Goal: Transaction & Acquisition: Purchase product/service

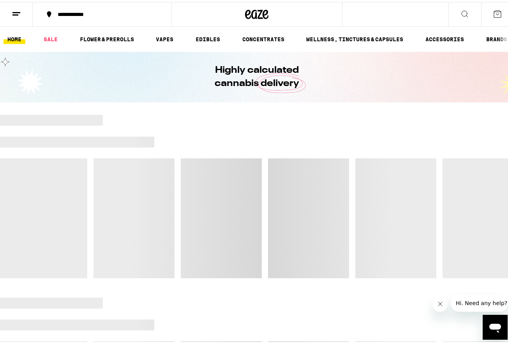
click at [21, 16] on button at bounding box center [16, 12] width 33 height 25
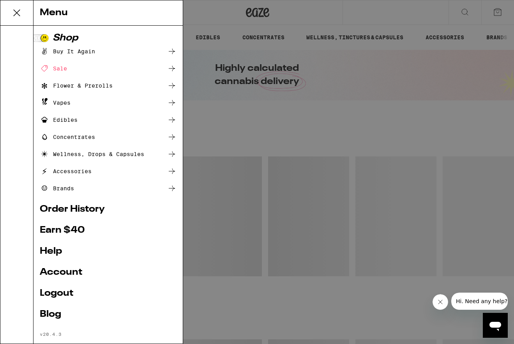
click at [205, 46] on div "Menu Shop Buy It Again Sale Flower & Prerolls Vapes Edibles Concentrates Wellne…" at bounding box center [257, 172] width 514 height 344
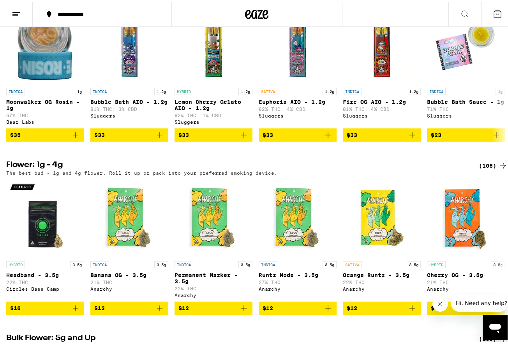
scroll to position [626, 0]
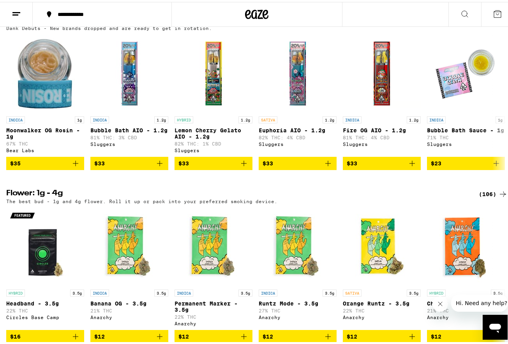
click at [489, 197] on div "(106)" at bounding box center [493, 192] width 29 height 9
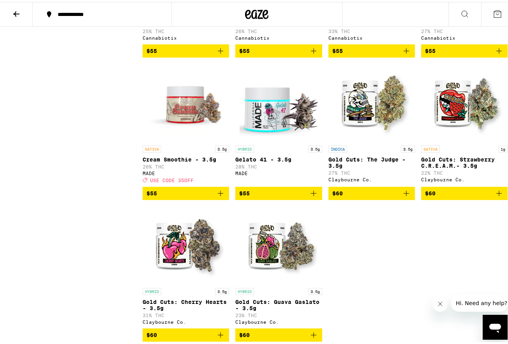
scroll to position [3514, 0]
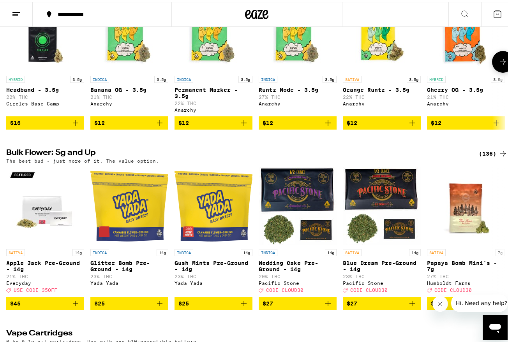
scroll to position [875, 0]
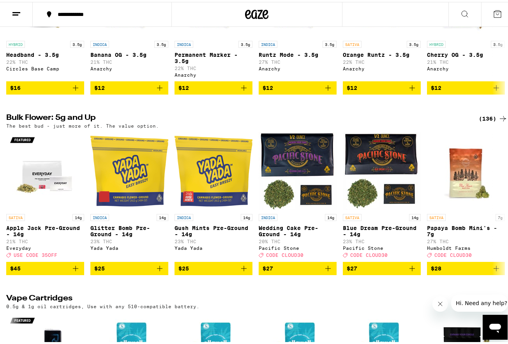
click at [498, 122] on icon at bounding box center [502, 116] width 9 height 9
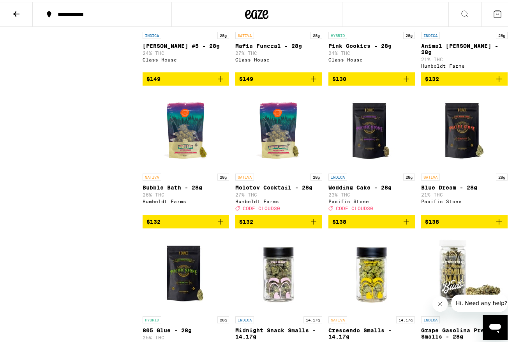
scroll to position [4500, 0]
